Goal: Task Accomplishment & Management: Manage account settings

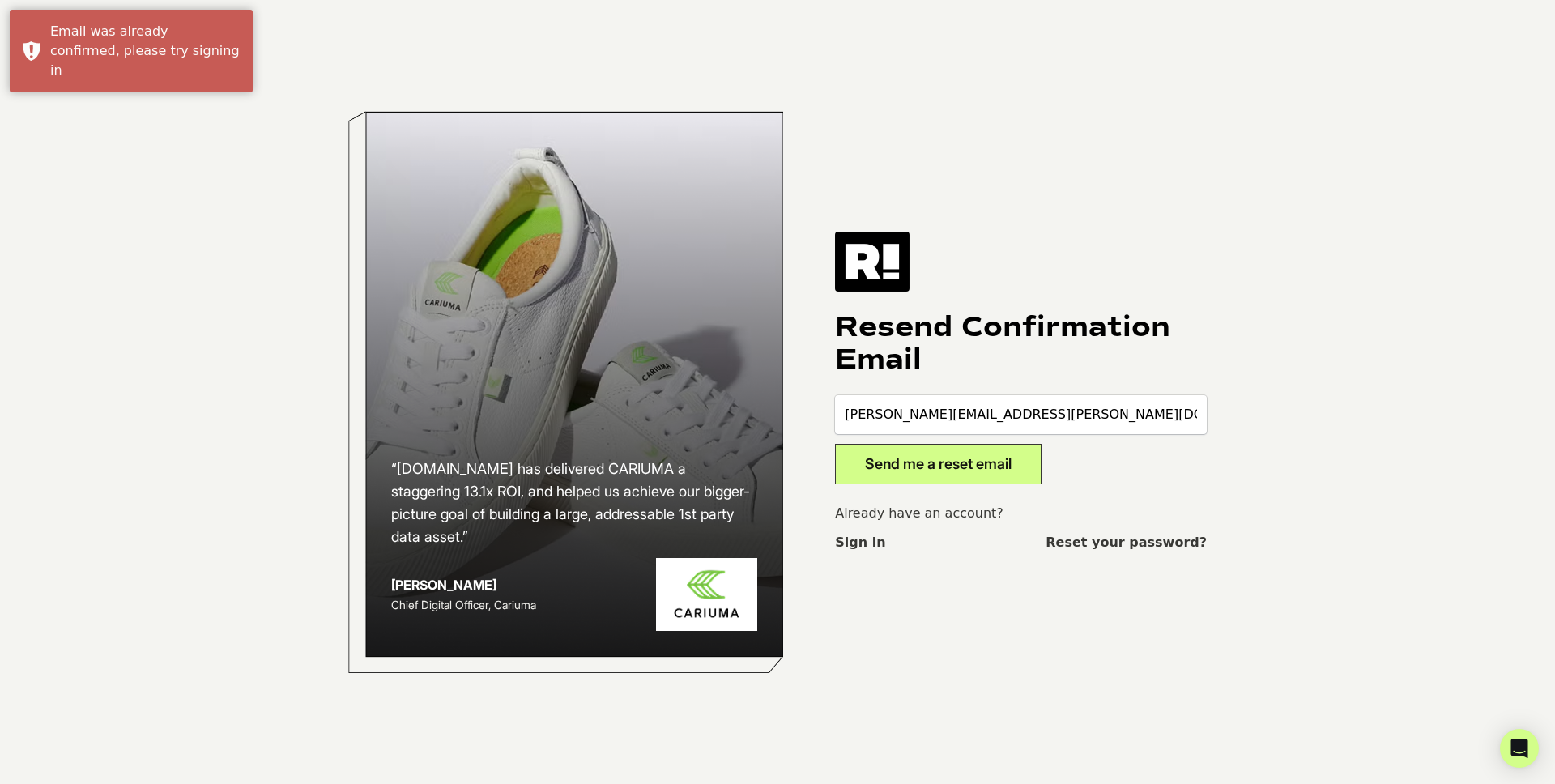
click at [975, 469] on button "Send me a reset email" at bounding box center [938, 463] width 206 height 41
click at [865, 545] on link "Sign in" at bounding box center [860, 542] width 50 height 20
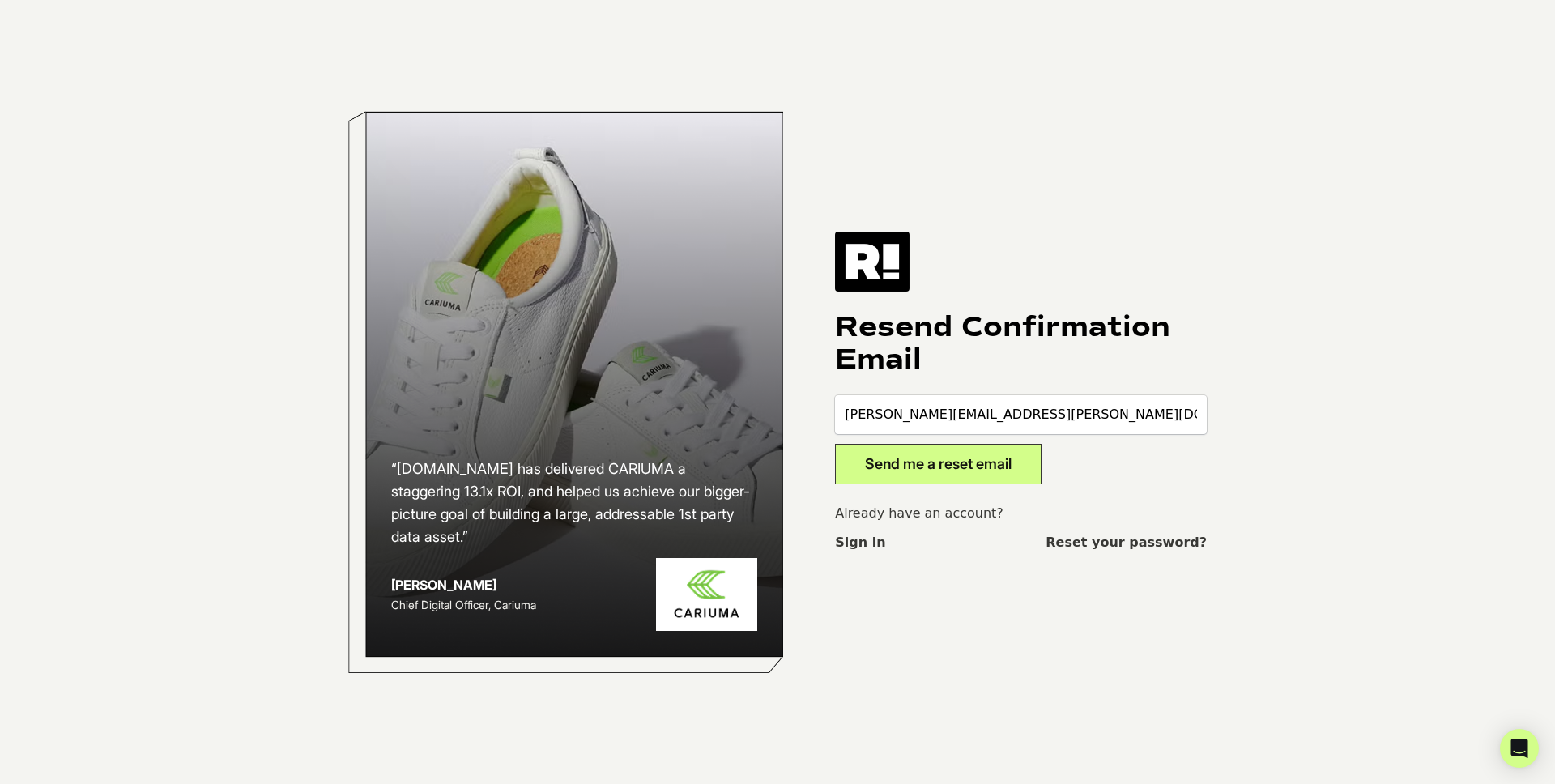
click at [970, 471] on button "Send me a reset email" at bounding box center [938, 463] width 206 height 41
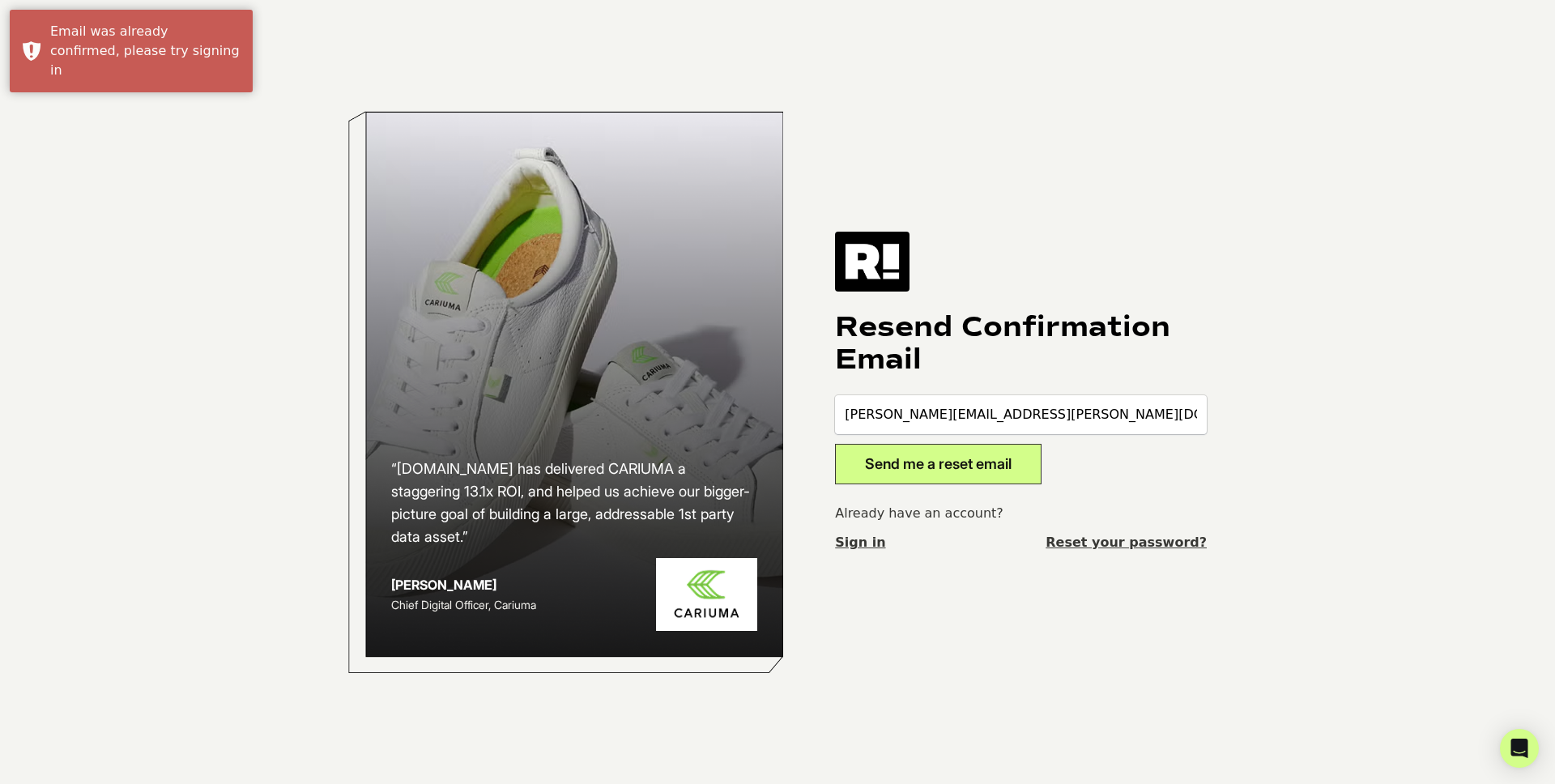
click at [1123, 542] on link "Reset your password?" at bounding box center [1126, 542] width 161 height 20
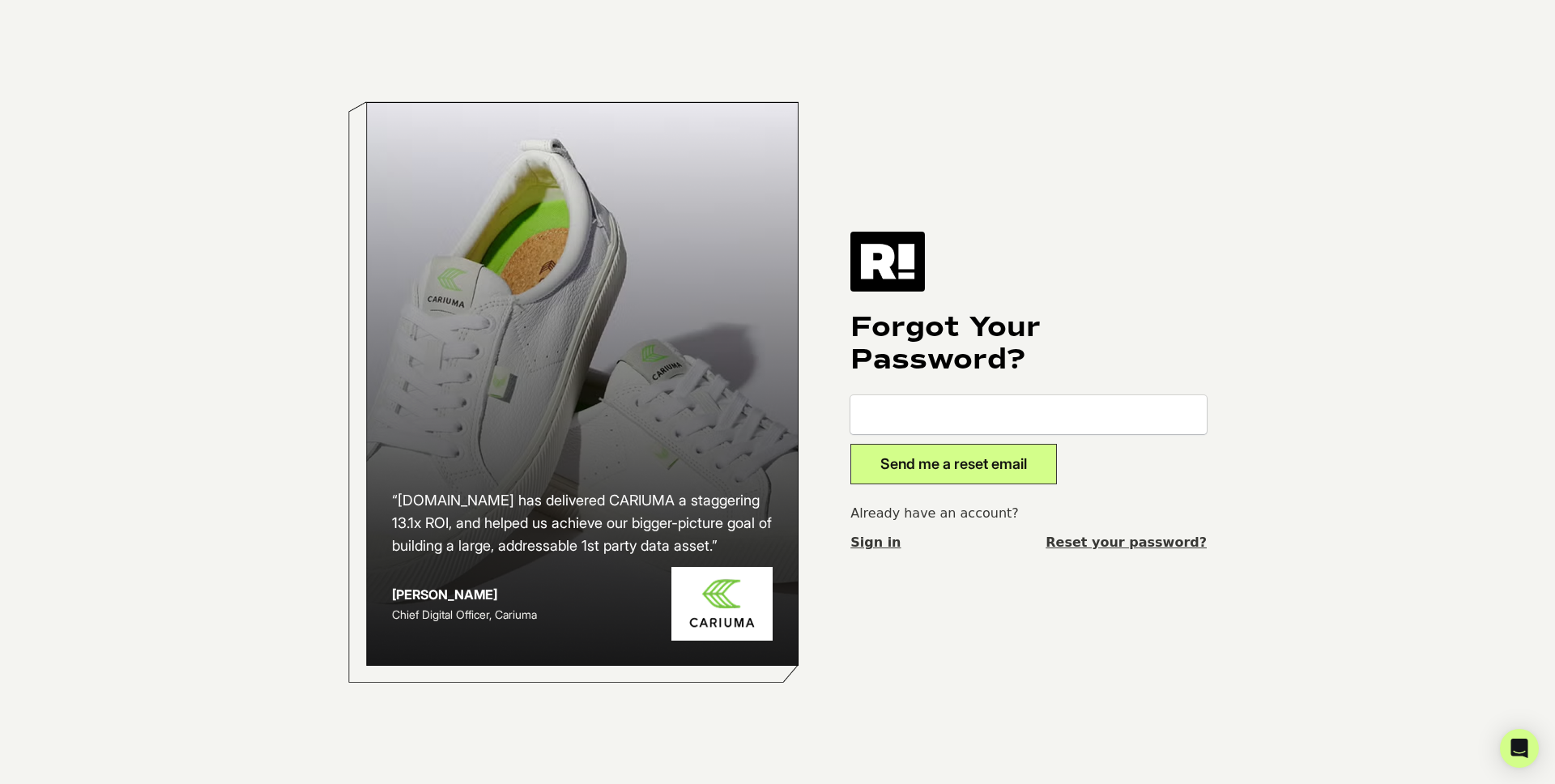
click at [946, 417] on input "email" at bounding box center [1028, 414] width 356 height 39
type input "[PERSON_NAME][EMAIL_ADDRESS][PERSON_NAME][DOMAIN_NAME]"
click at [983, 467] on button "Send me a reset email" at bounding box center [953, 463] width 206 height 41
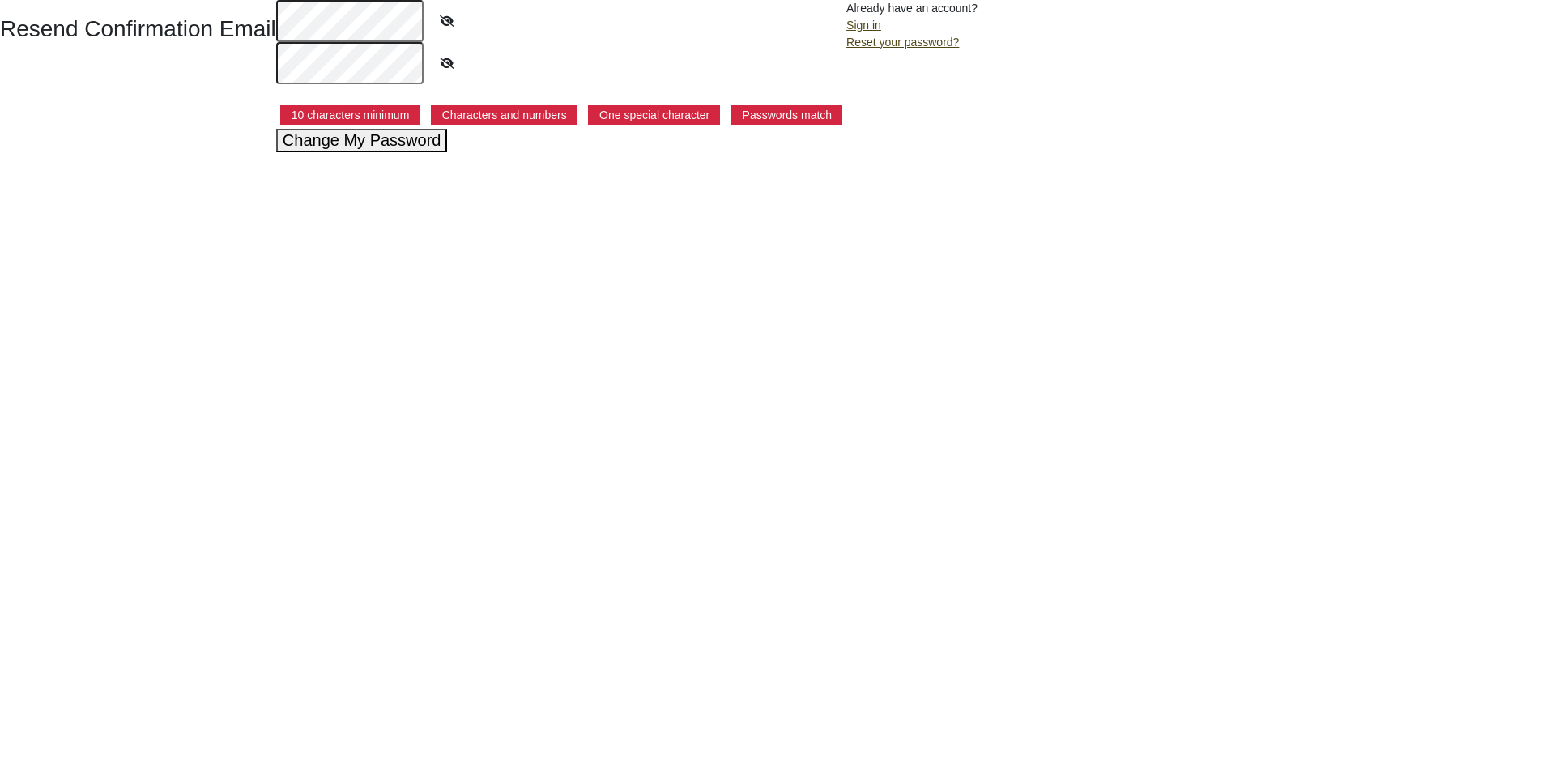
click at [443, 27] on icon at bounding box center [447, 21] width 41 height 37
click at [439, 59] on icon at bounding box center [447, 62] width 41 height 37
click at [441, 14] on icon at bounding box center [446, 21] width 39 height 37
click at [448, 62] on icon at bounding box center [446, 62] width 39 height 37
click at [446, 23] on icon at bounding box center [447, 21] width 41 height 37
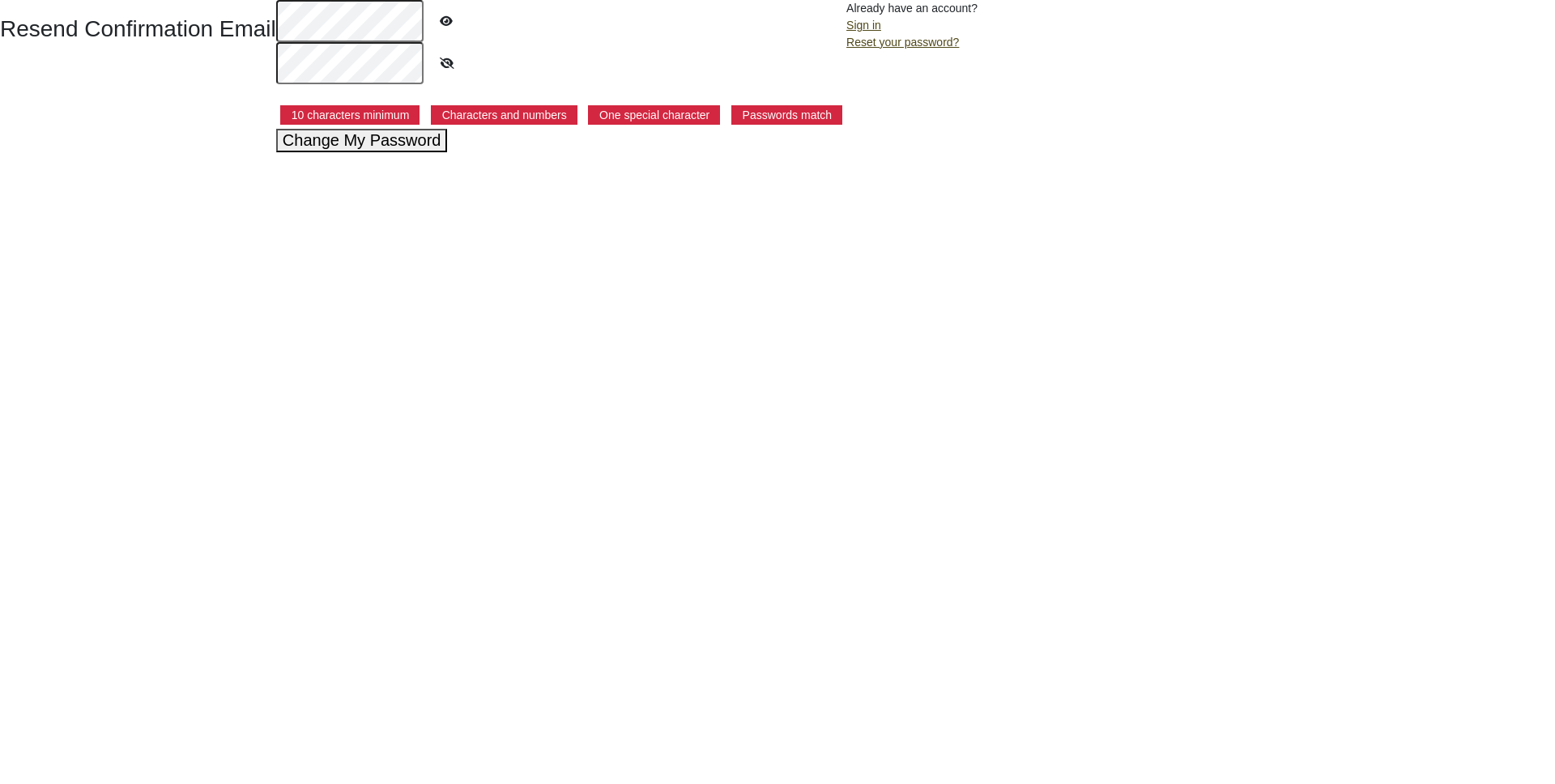
click at [421, 140] on button "Change My Password" at bounding box center [361, 141] width 171 height 23
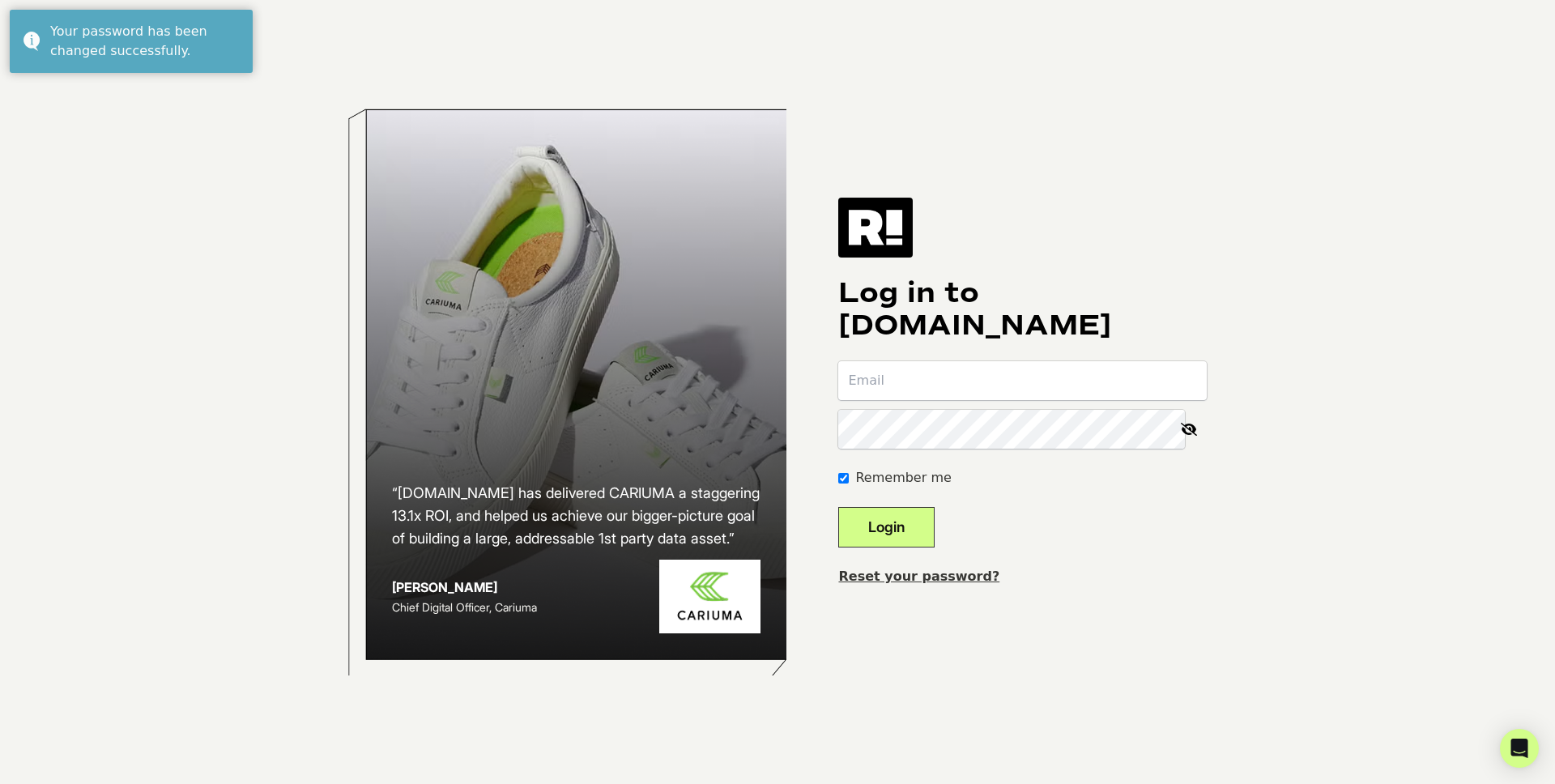
click at [983, 392] on input "email" at bounding box center [1022, 380] width 369 height 39
type input "katie.jackson@levenger.com"
click at [838, 506] on button "Login" at bounding box center [886, 526] width 96 height 41
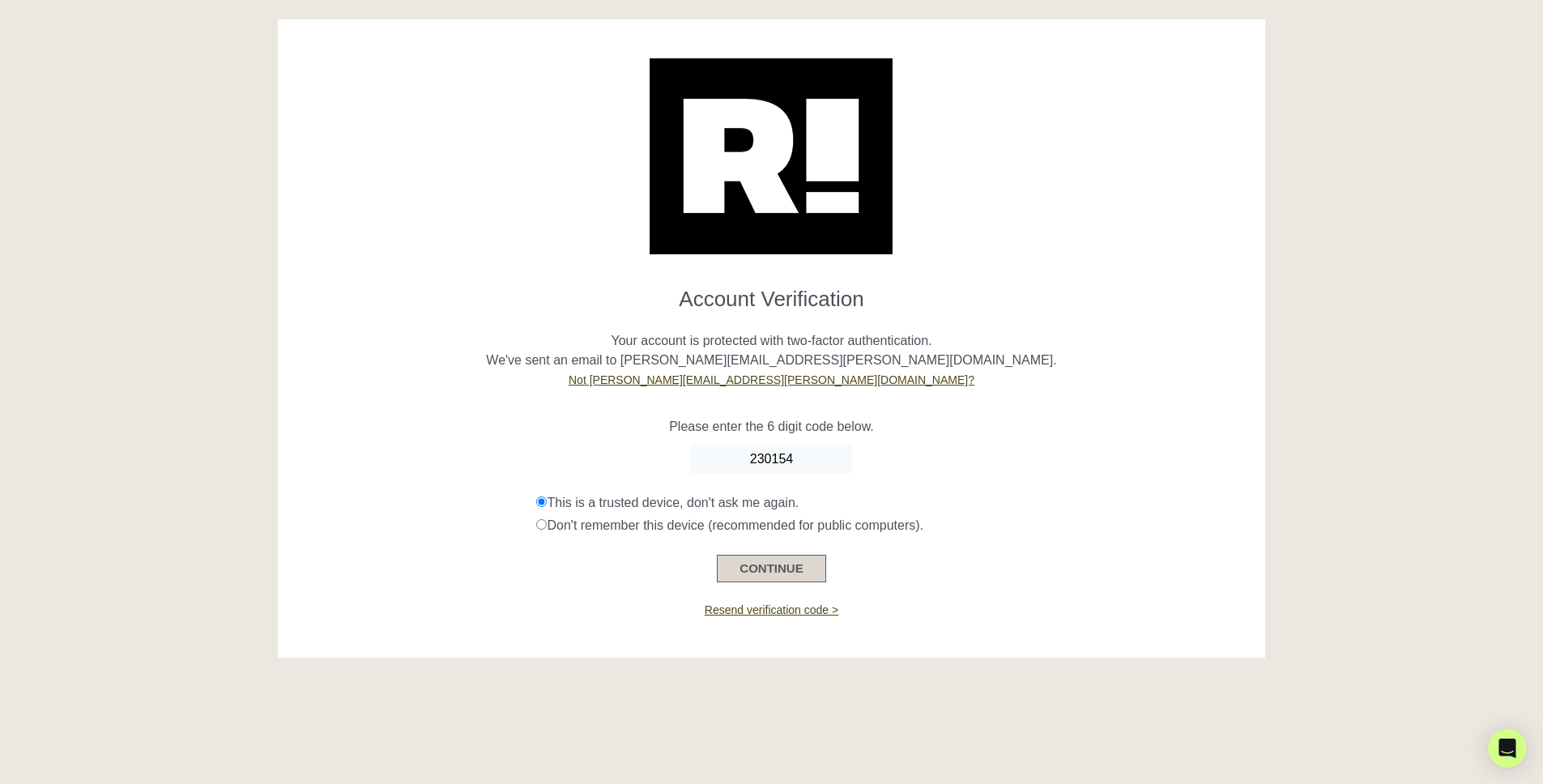
type input "230154"
click at [795, 561] on button "CONTINUE" at bounding box center [771, 568] width 108 height 28
